Goal: Navigation & Orientation: Find specific page/section

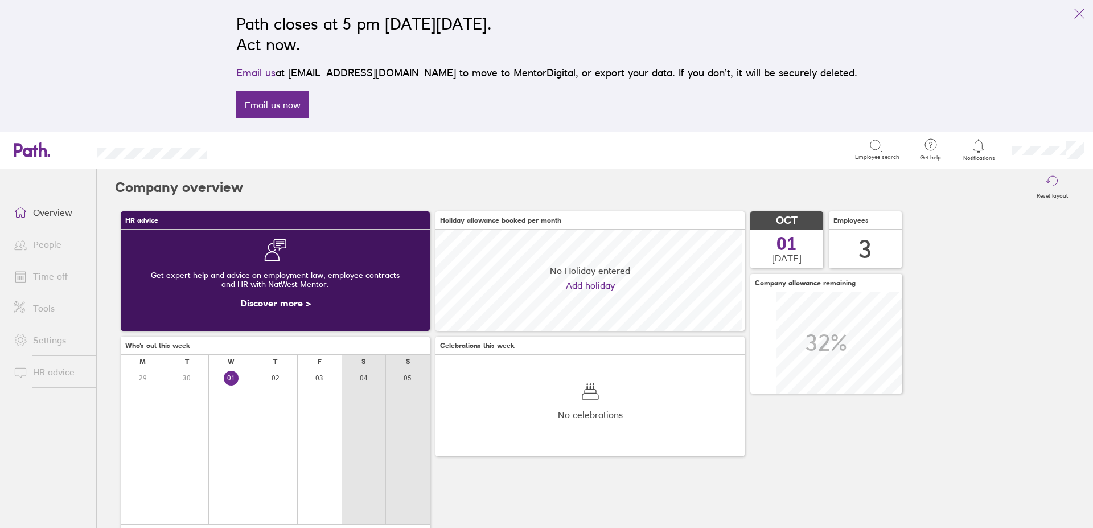
scroll to position [101, 309]
click at [53, 271] on link "Time off" at bounding box center [51, 276] width 92 height 23
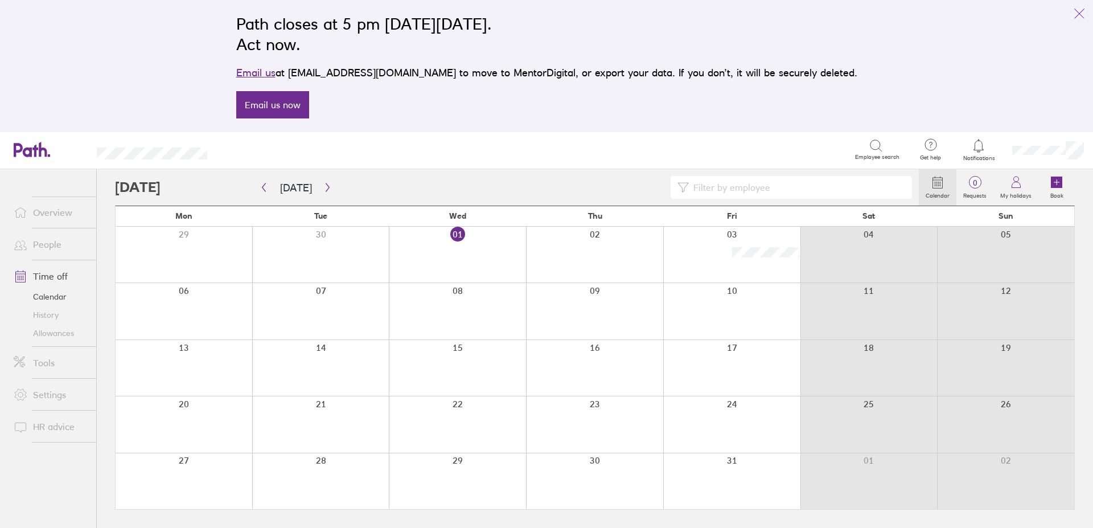
click at [50, 327] on link "Allowances" at bounding box center [51, 333] width 92 height 18
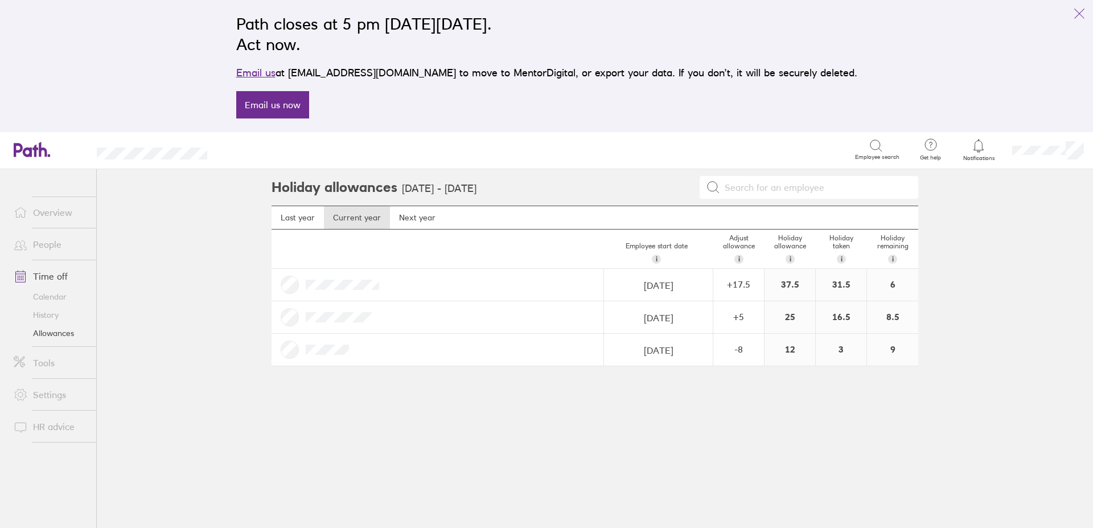
click at [56, 299] on link "Calendar" at bounding box center [51, 296] width 92 height 18
